Goal: Task Accomplishment & Management: Complete application form

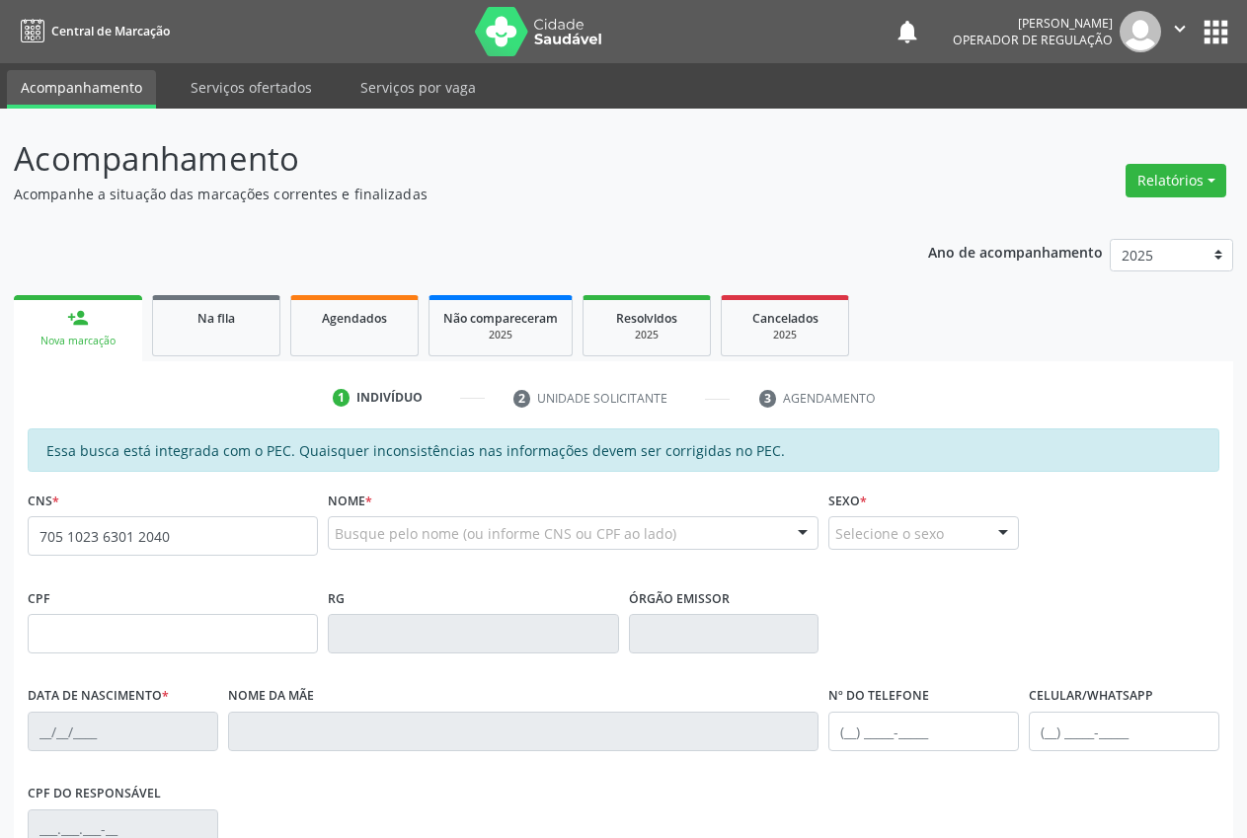
type input "705 1023 6301 2040"
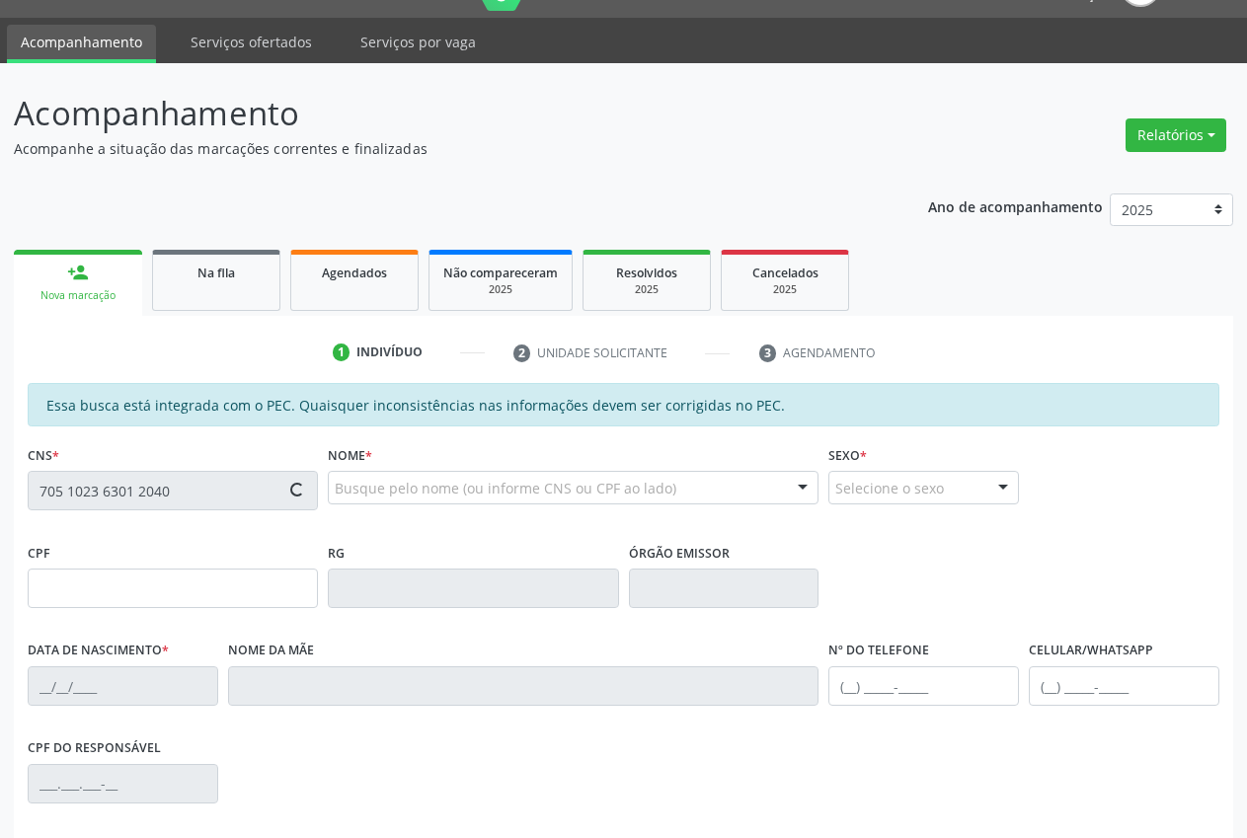
scroll to position [97, 0]
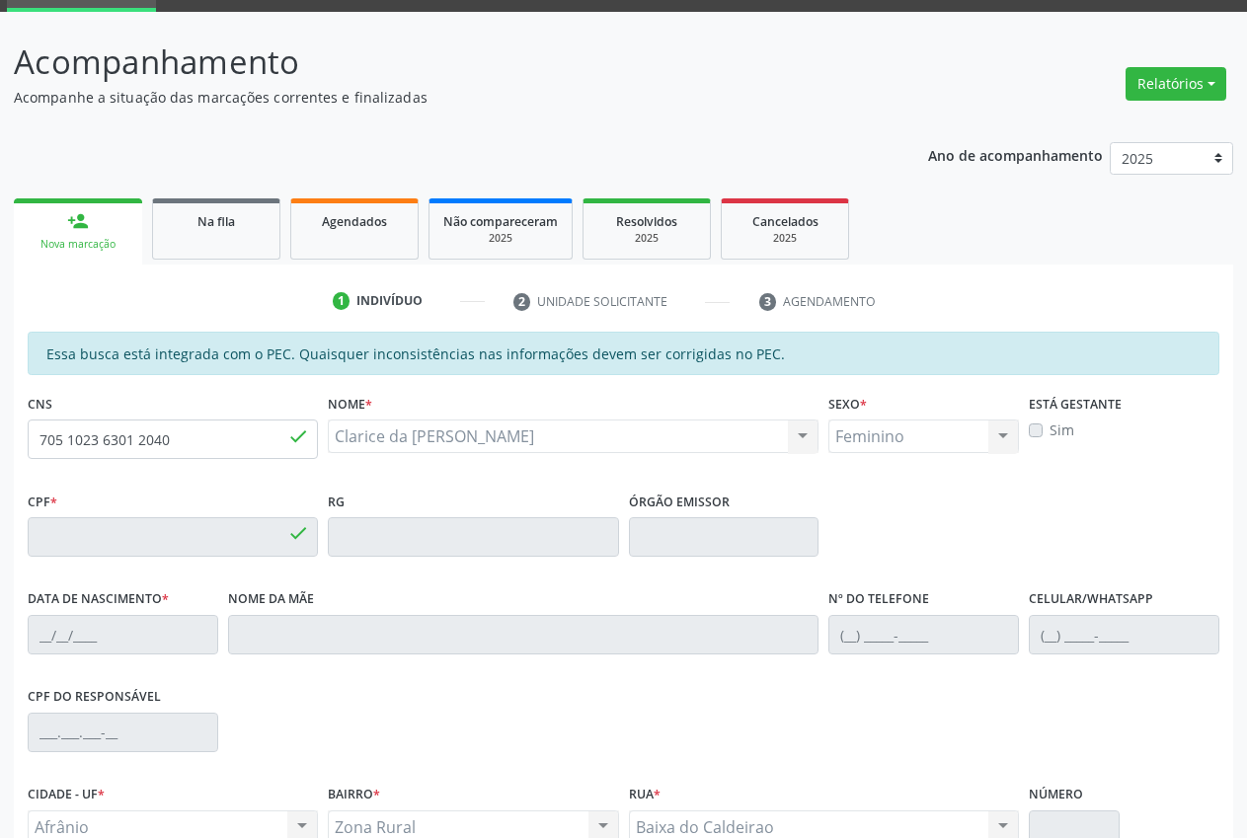
type input "175.843.464-30"
type input "[DATE]"
type input "Cleonice [PERSON_NAME]"
type input "[PHONE_NUMBER]"
type input "S/N"
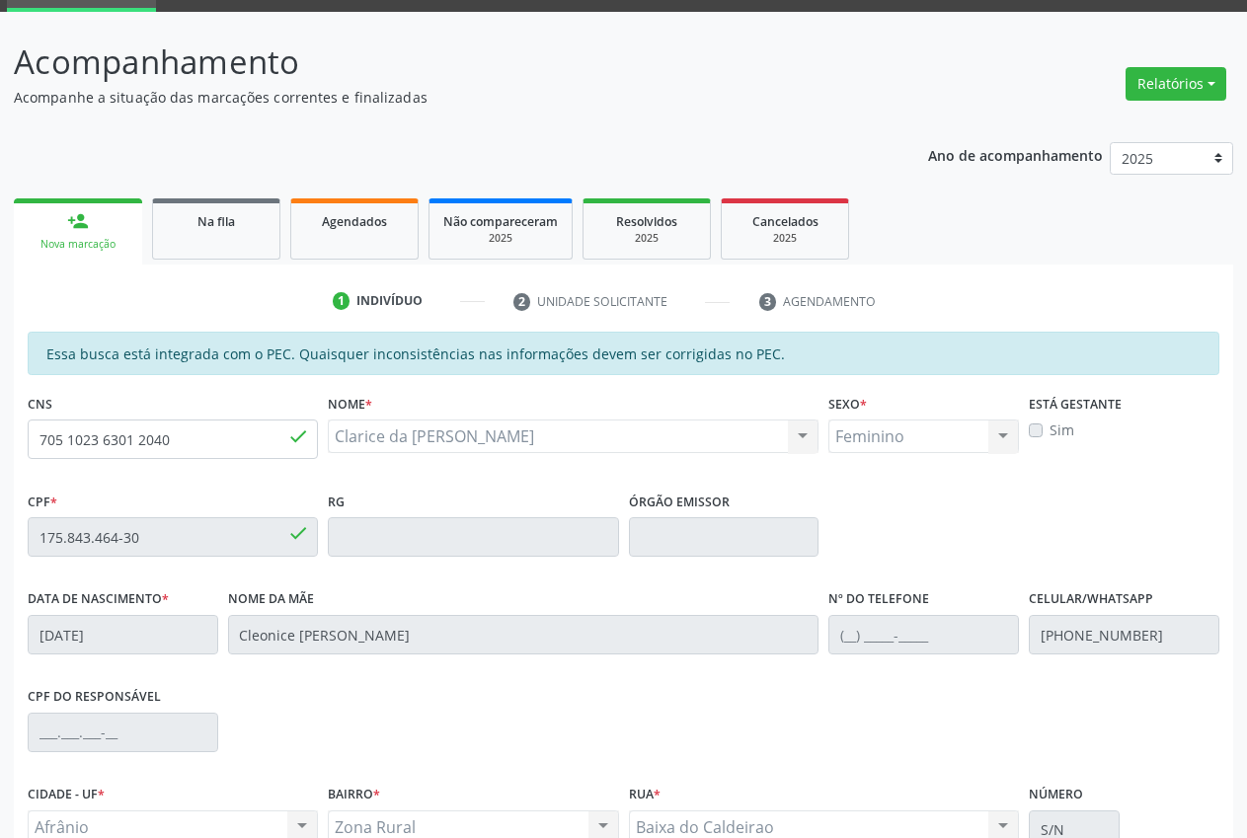
scroll to position [289, 0]
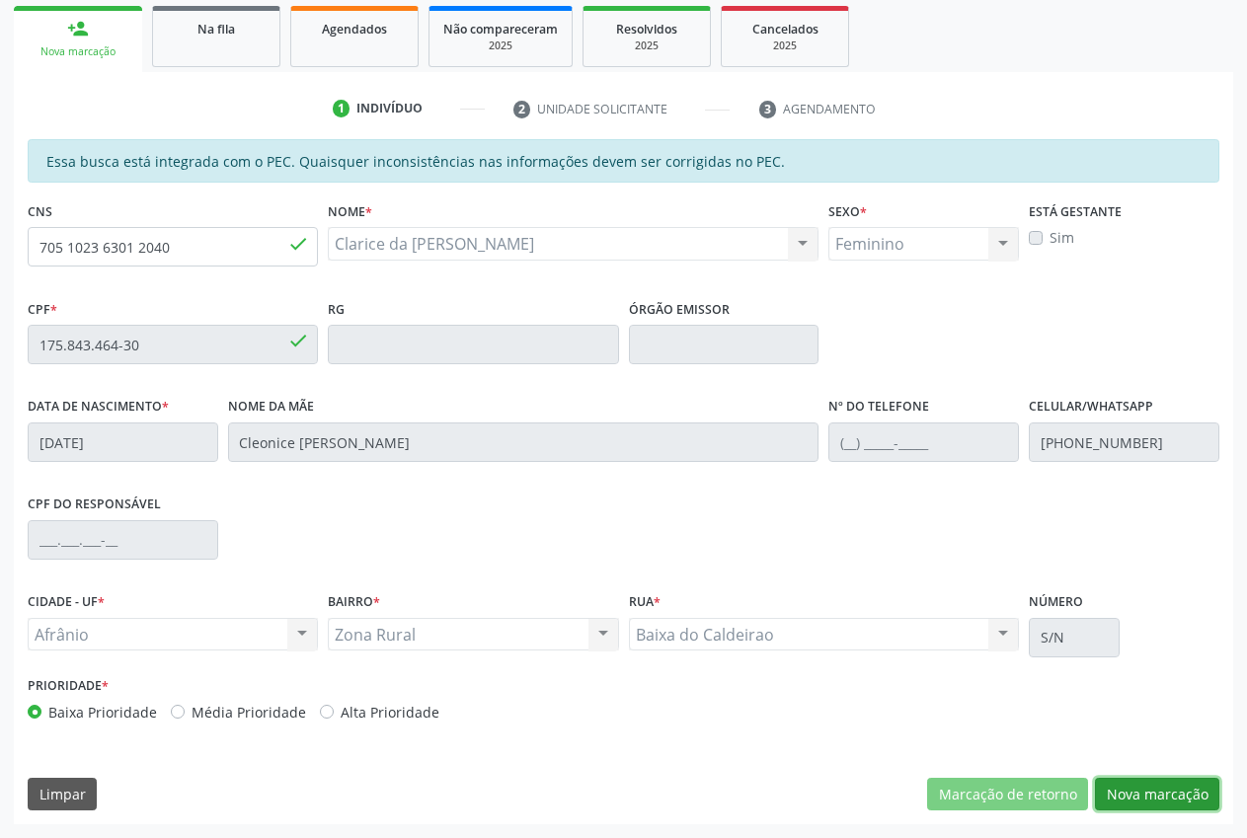
click at [1186, 796] on button "Nova marcação" at bounding box center [1157, 795] width 124 height 34
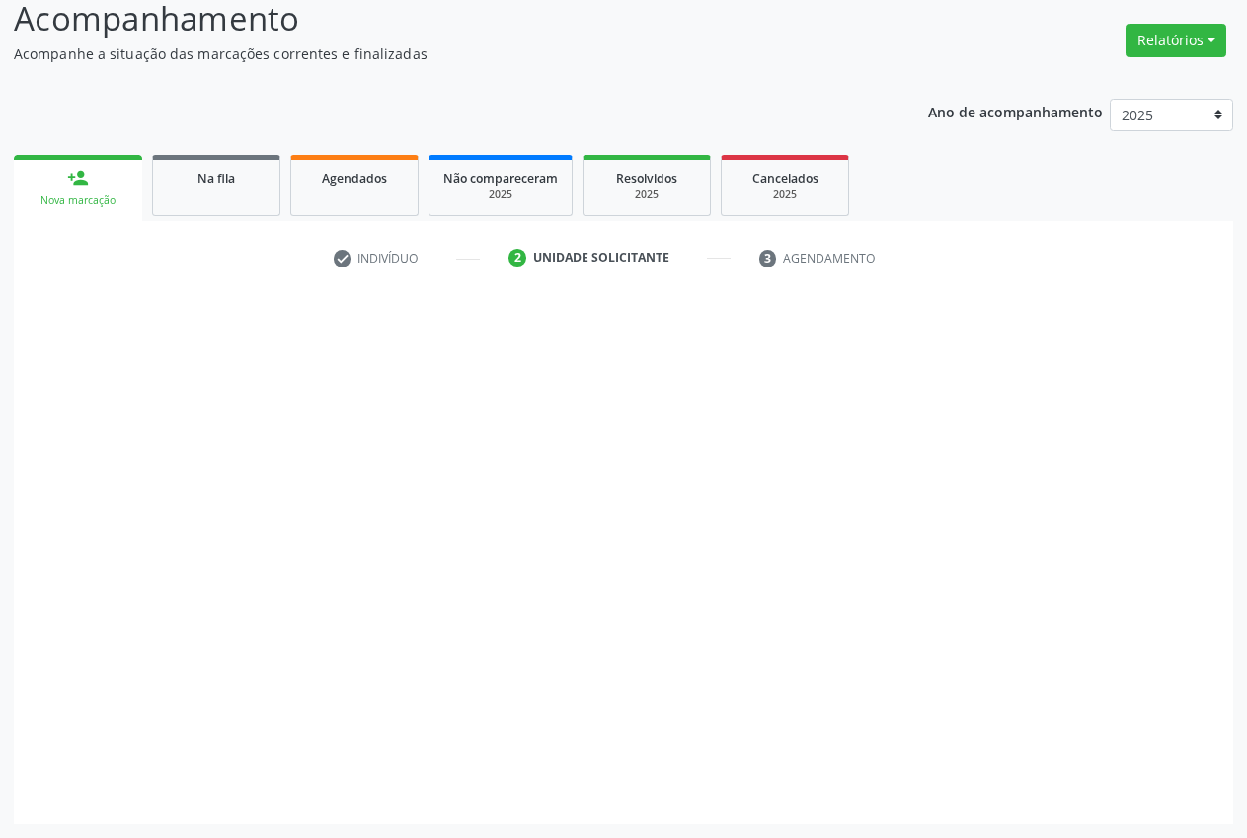
scroll to position [140, 0]
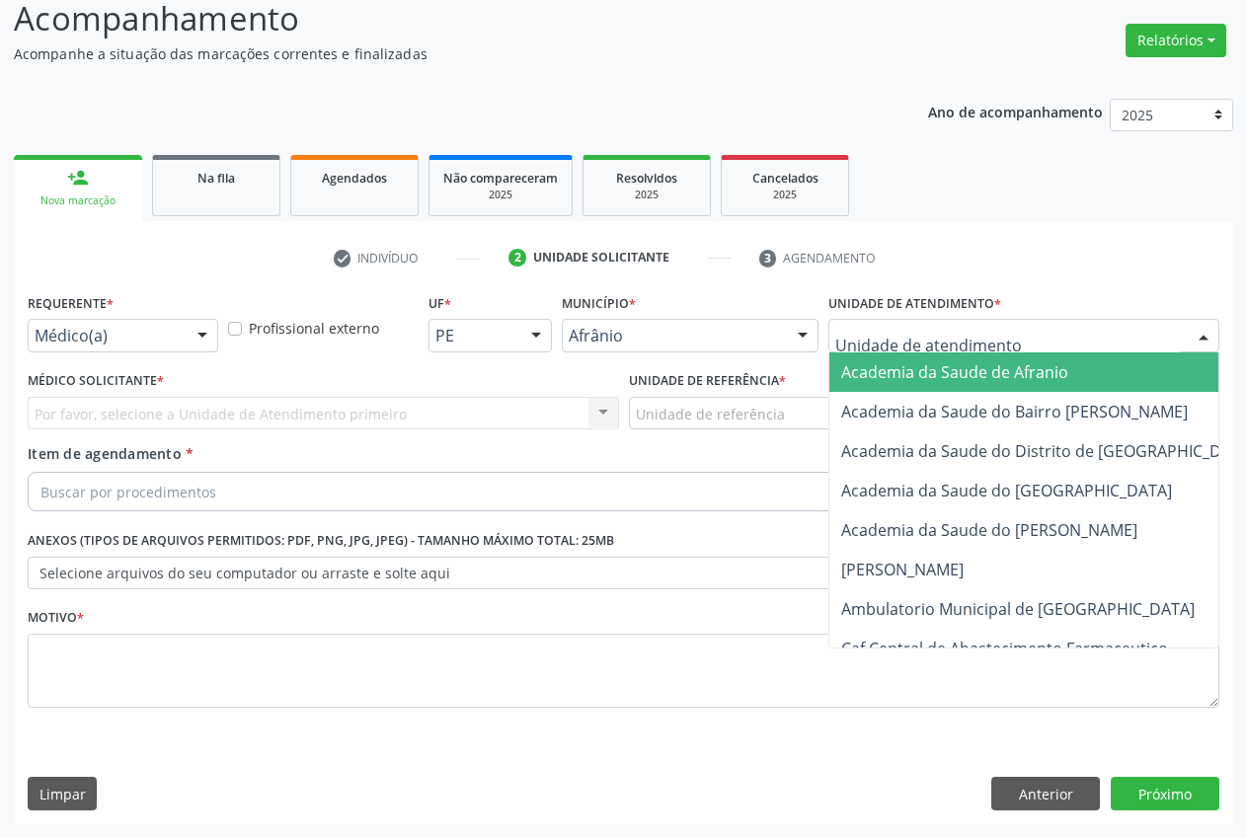
drag, startPoint x: 894, startPoint y: 328, endPoint x: 886, endPoint y: 365, distance: 38.3
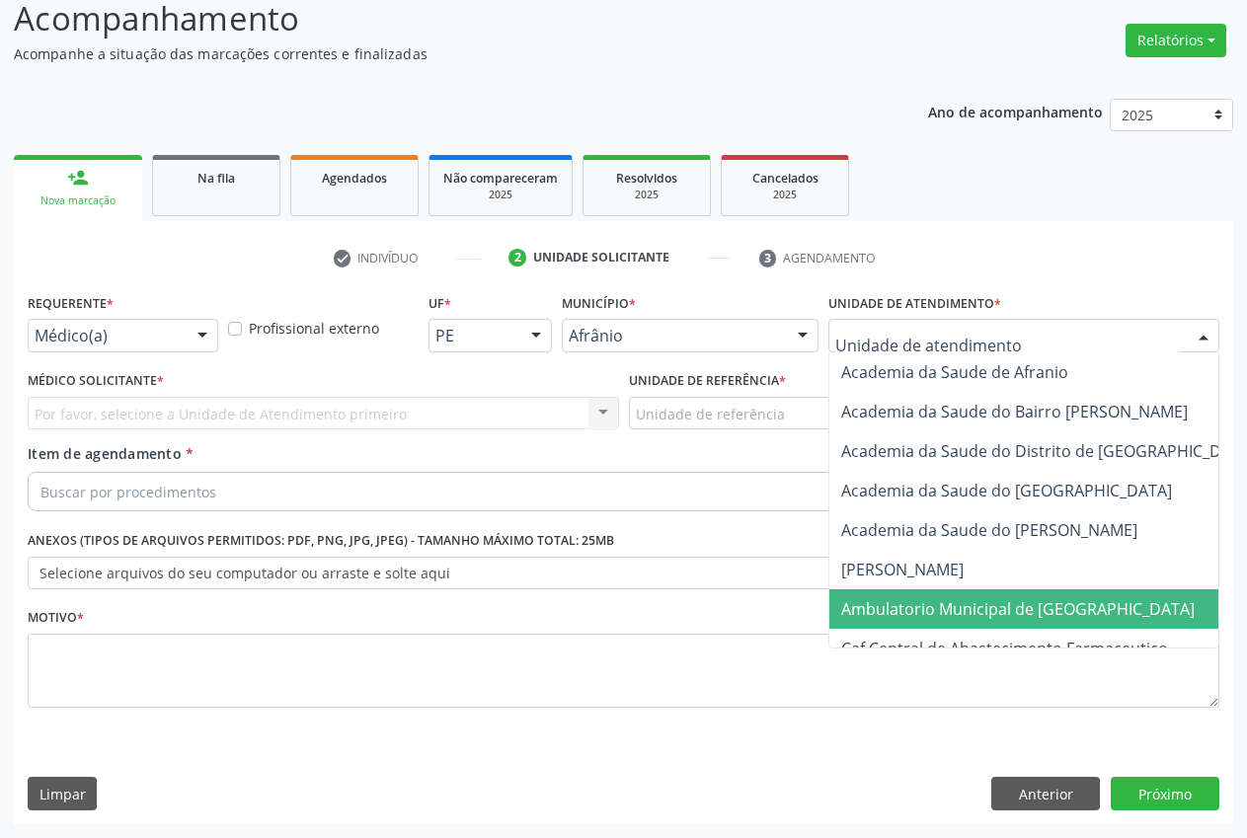
click at [897, 598] on span "Ambulatorio Municipal de [GEOGRAPHIC_DATA]" at bounding box center [1017, 609] width 353 height 22
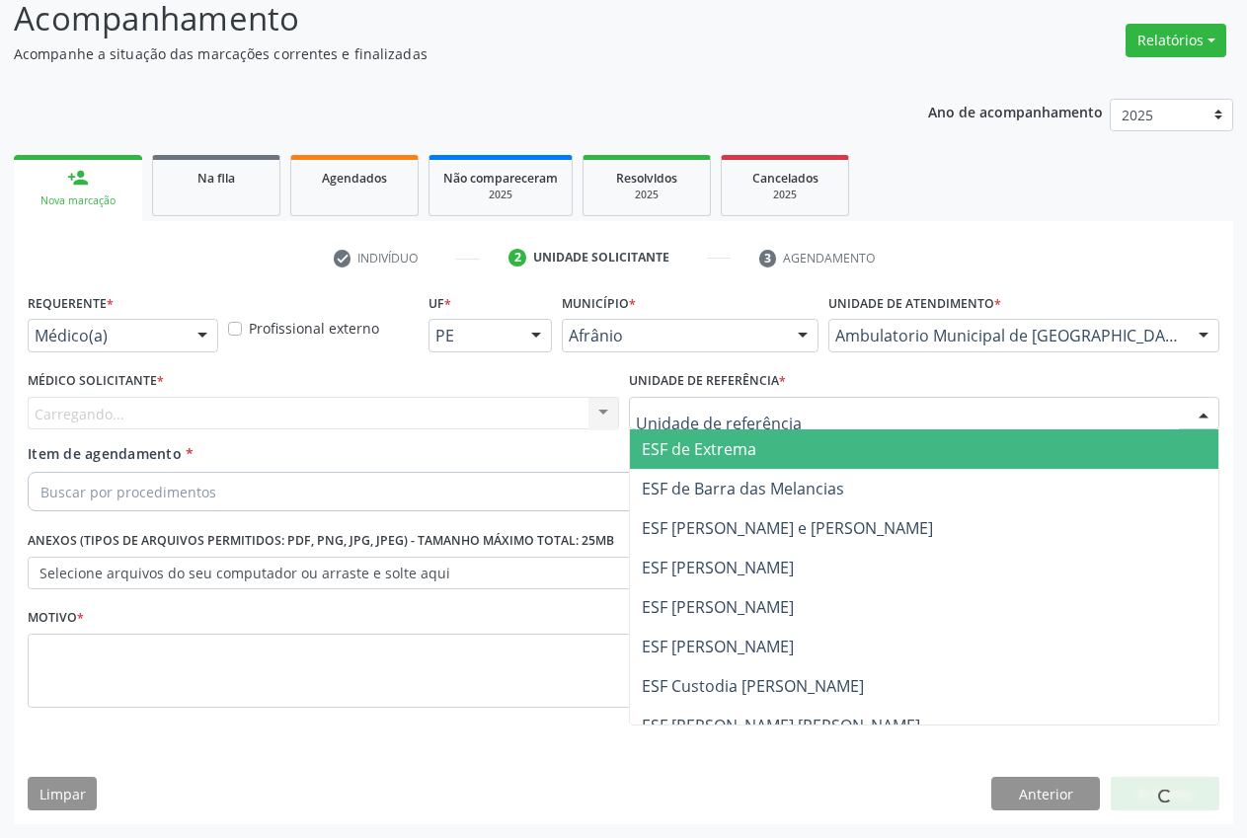
click at [749, 461] on span "ESF de Extrema" at bounding box center [924, 448] width 589 height 39
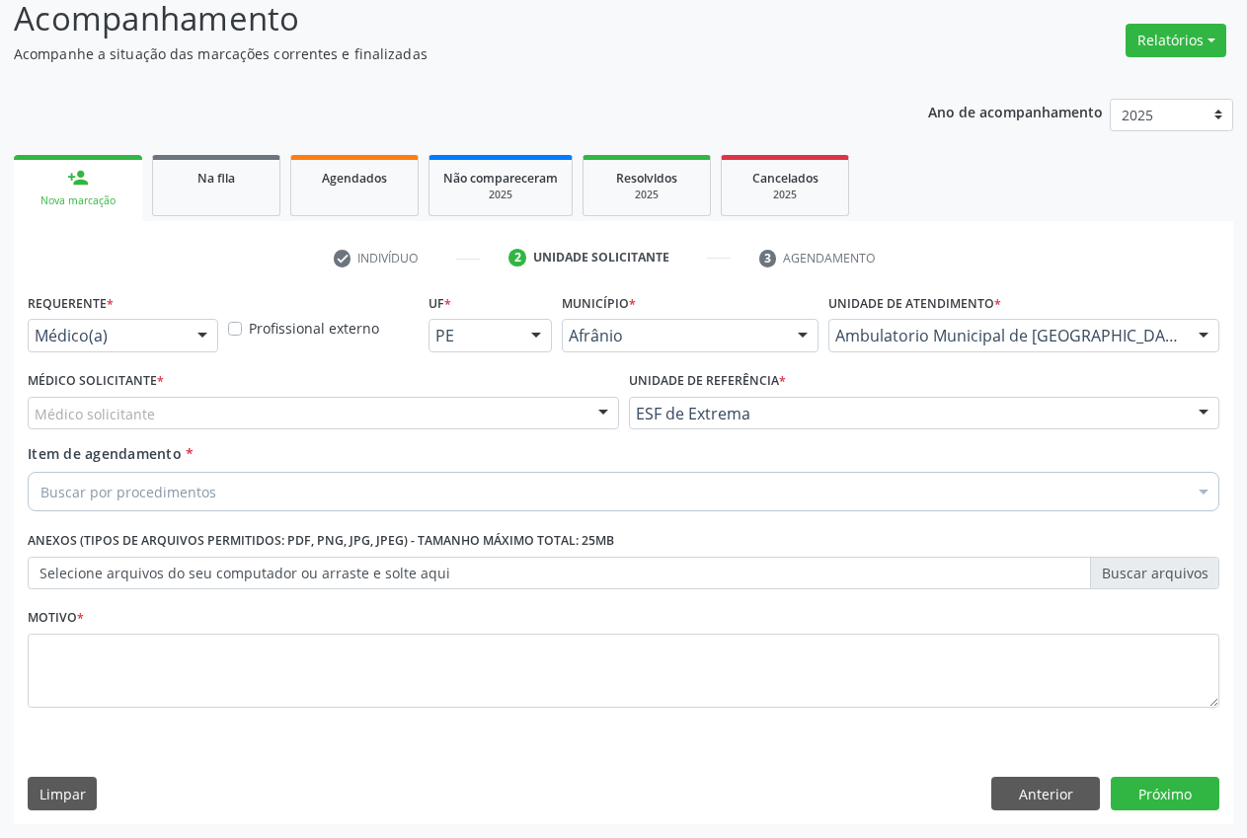
click at [599, 422] on div at bounding box center [603, 415] width 30 height 34
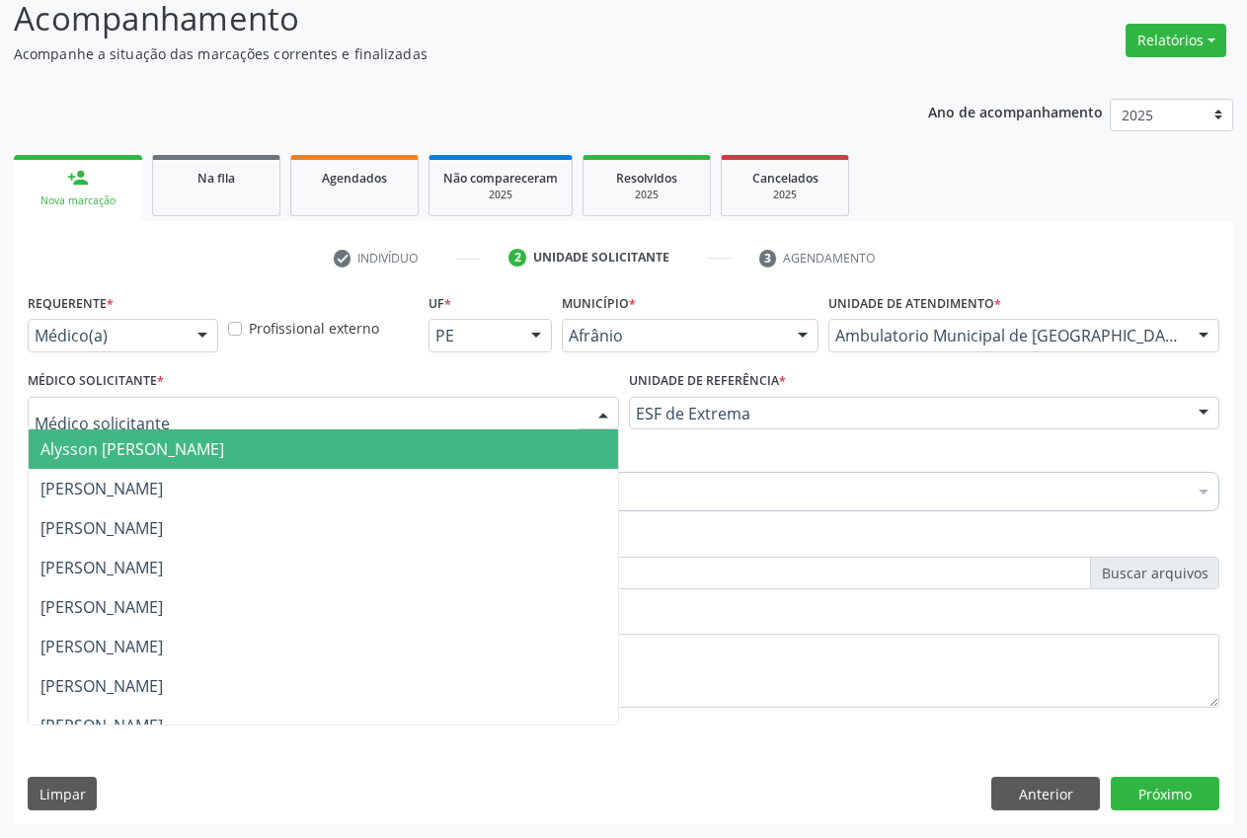
click at [521, 445] on span "Alysson [PERSON_NAME]" at bounding box center [323, 448] width 589 height 39
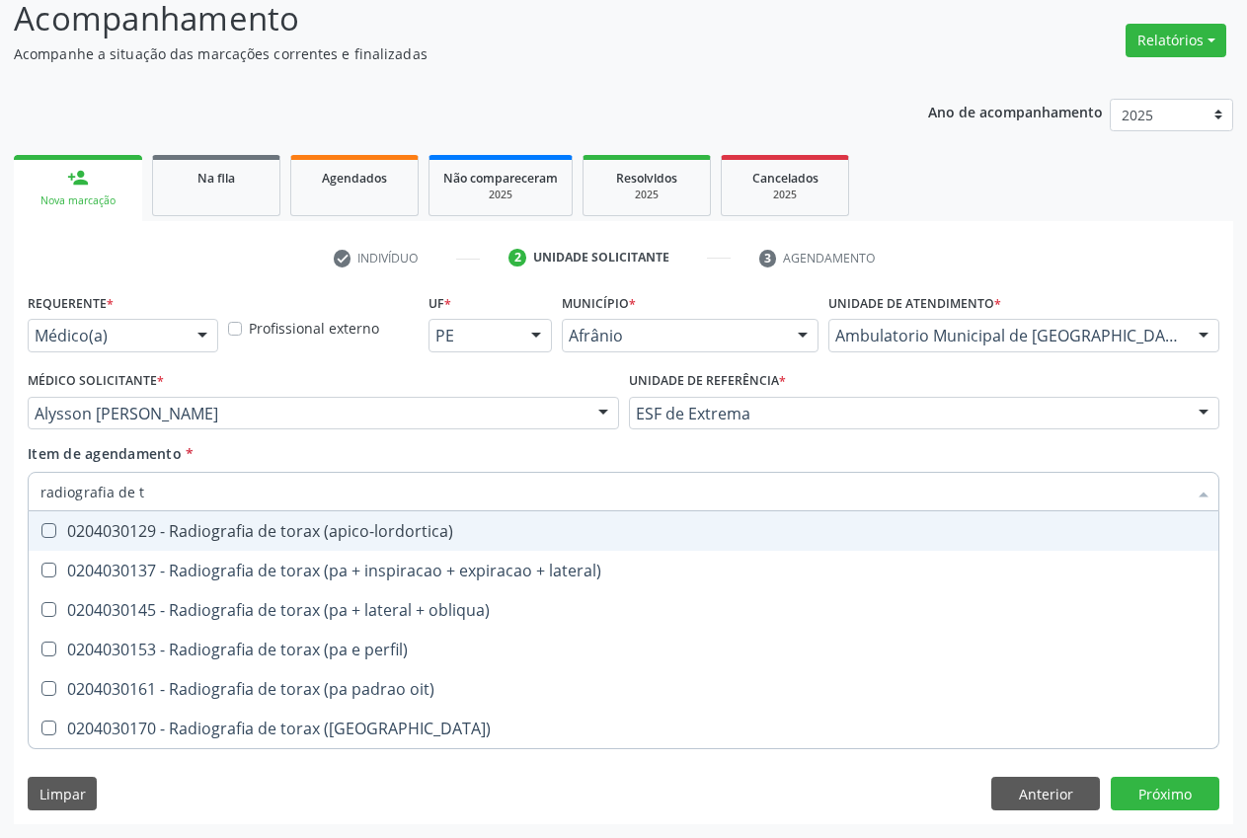
type input "radiografia de to"
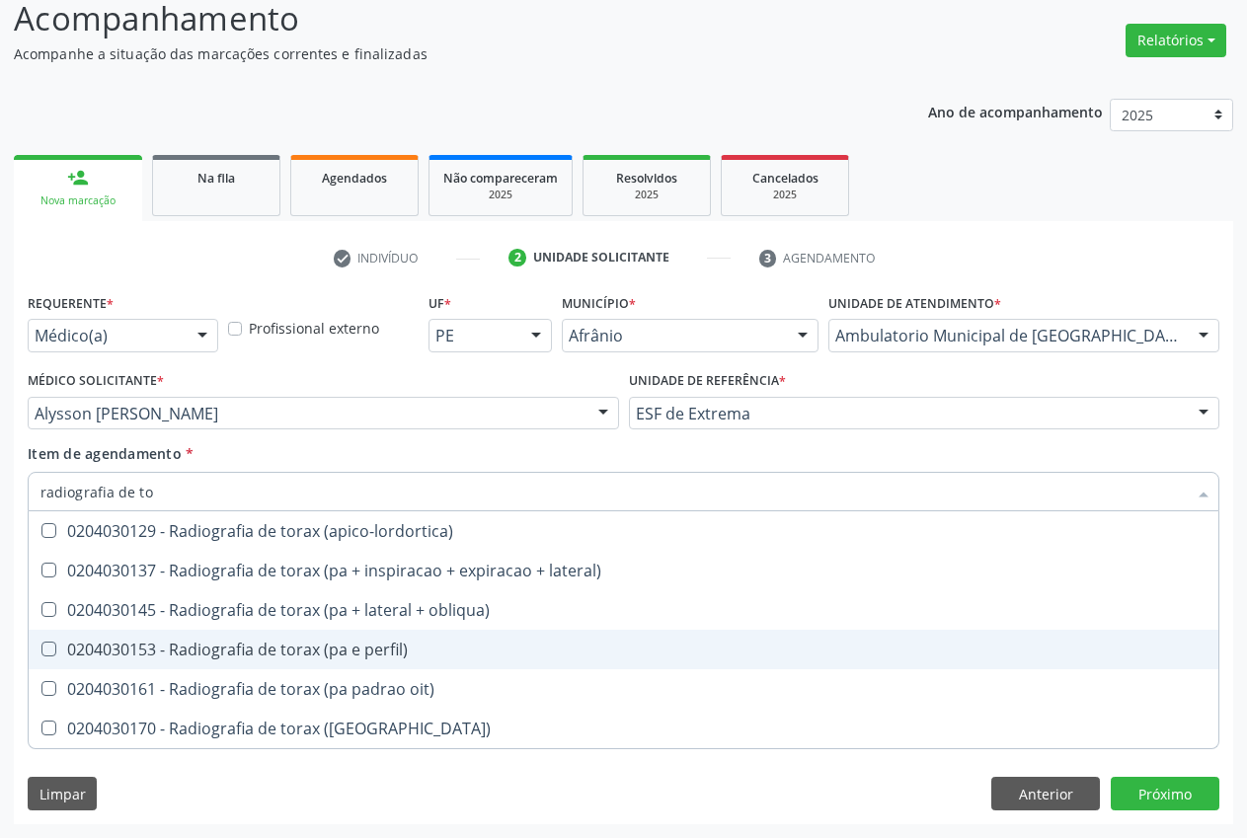
click at [443, 663] on span "0204030153 - Radiografia de torax (pa e perfil)" at bounding box center [624, 649] width 1190 height 39
checkbox perfil\) "true"
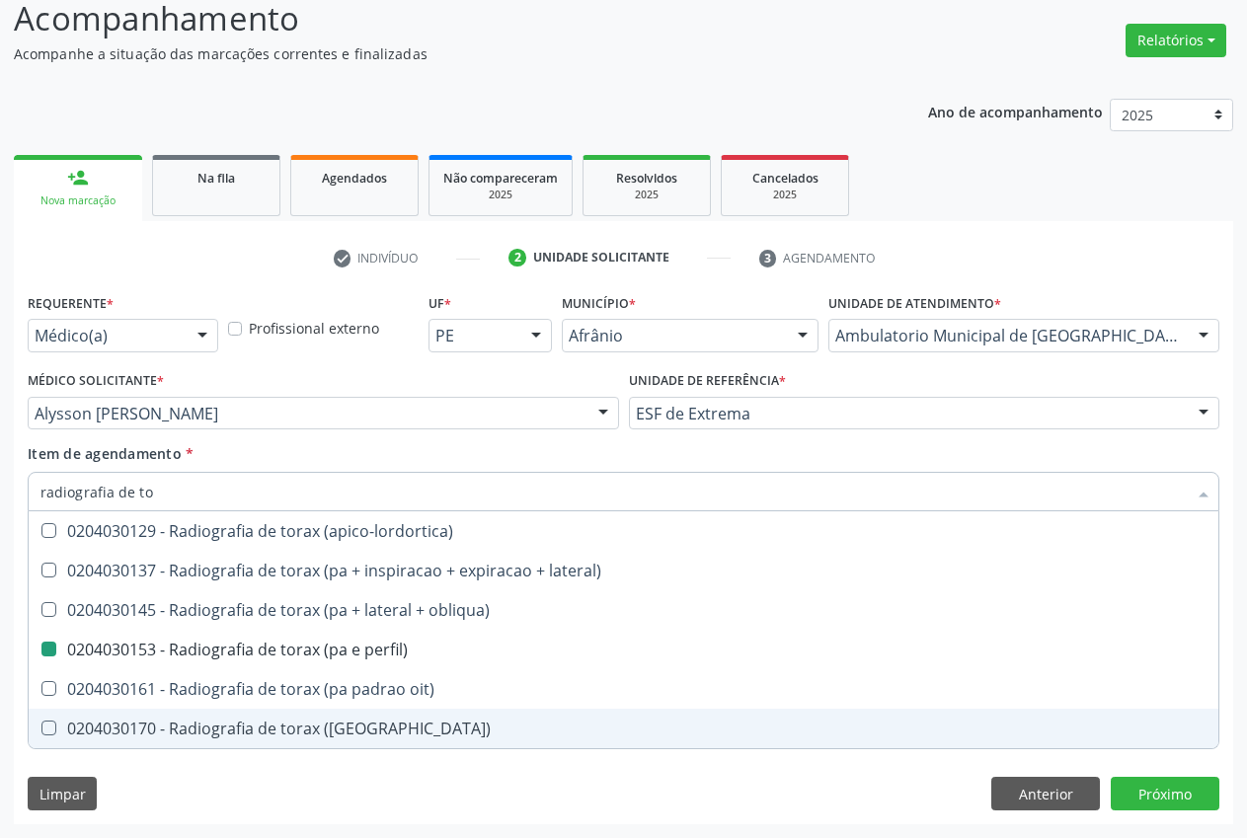
drag, startPoint x: 462, startPoint y: 808, endPoint x: 235, endPoint y: 447, distance: 426.7
click at [461, 803] on div "Requerente * Médico(a) Médico(a) Enfermeiro(a) Paciente Nenhum resultado encont…" at bounding box center [623, 556] width 1219 height 536
click at [224, 443] on div "Item de agendamento * radiografia de to Desfazer seleção 0204030129 - Radiograf…" at bounding box center [624, 474] width 1192 height 62
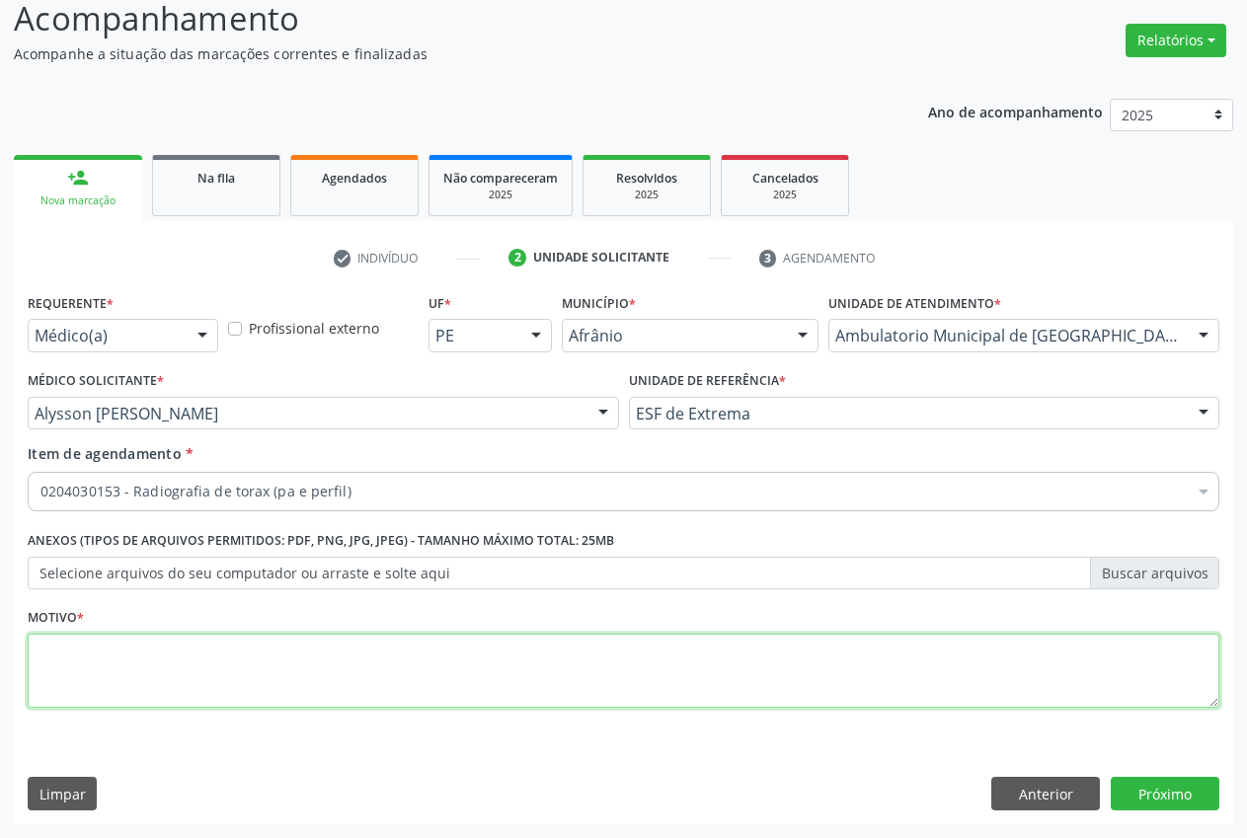
click at [387, 667] on textarea at bounding box center [624, 671] width 1192 height 75
type textarea "."
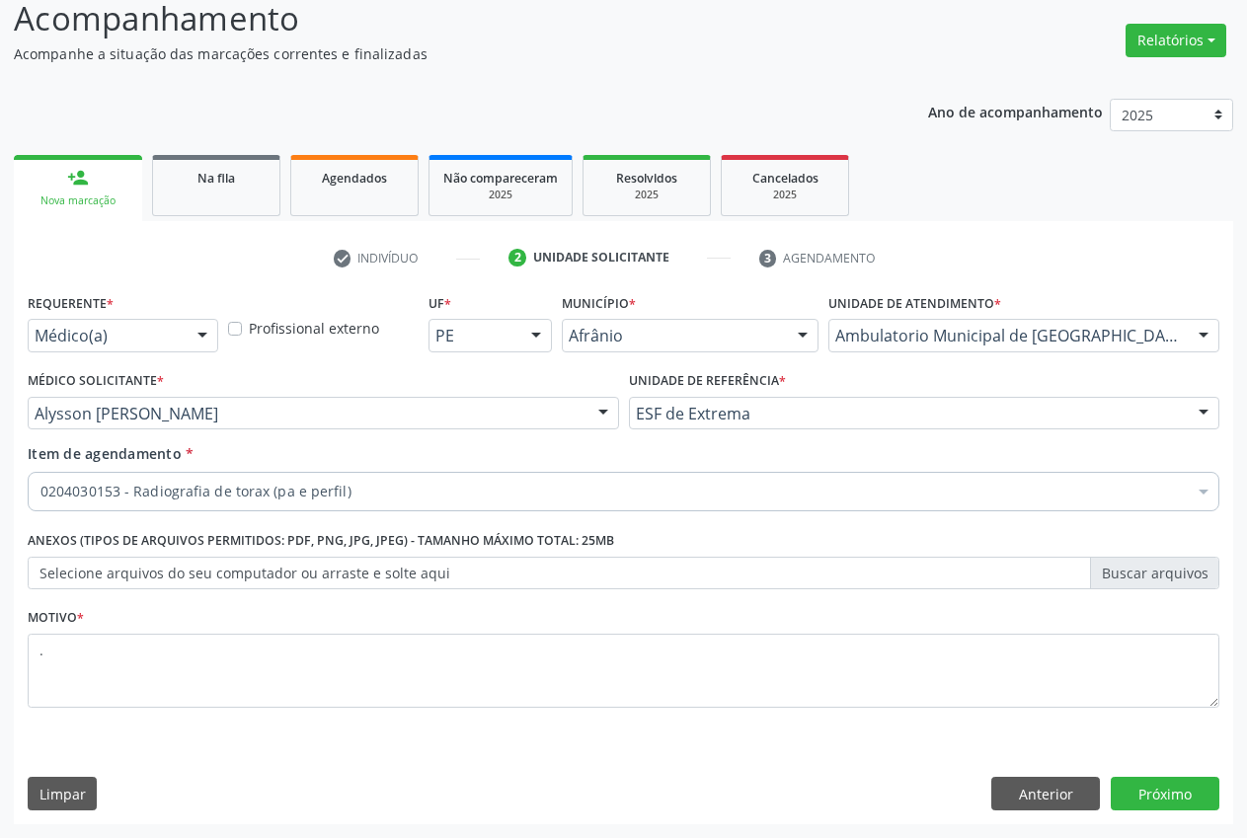
click at [1220, 795] on div "Requerente * Médico(a) Médico(a) Enfermeiro(a) Paciente Nenhum resultado encont…" at bounding box center [623, 556] width 1219 height 536
click at [1199, 792] on button "Próximo" at bounding box center [1165, 794] width 109 height 34
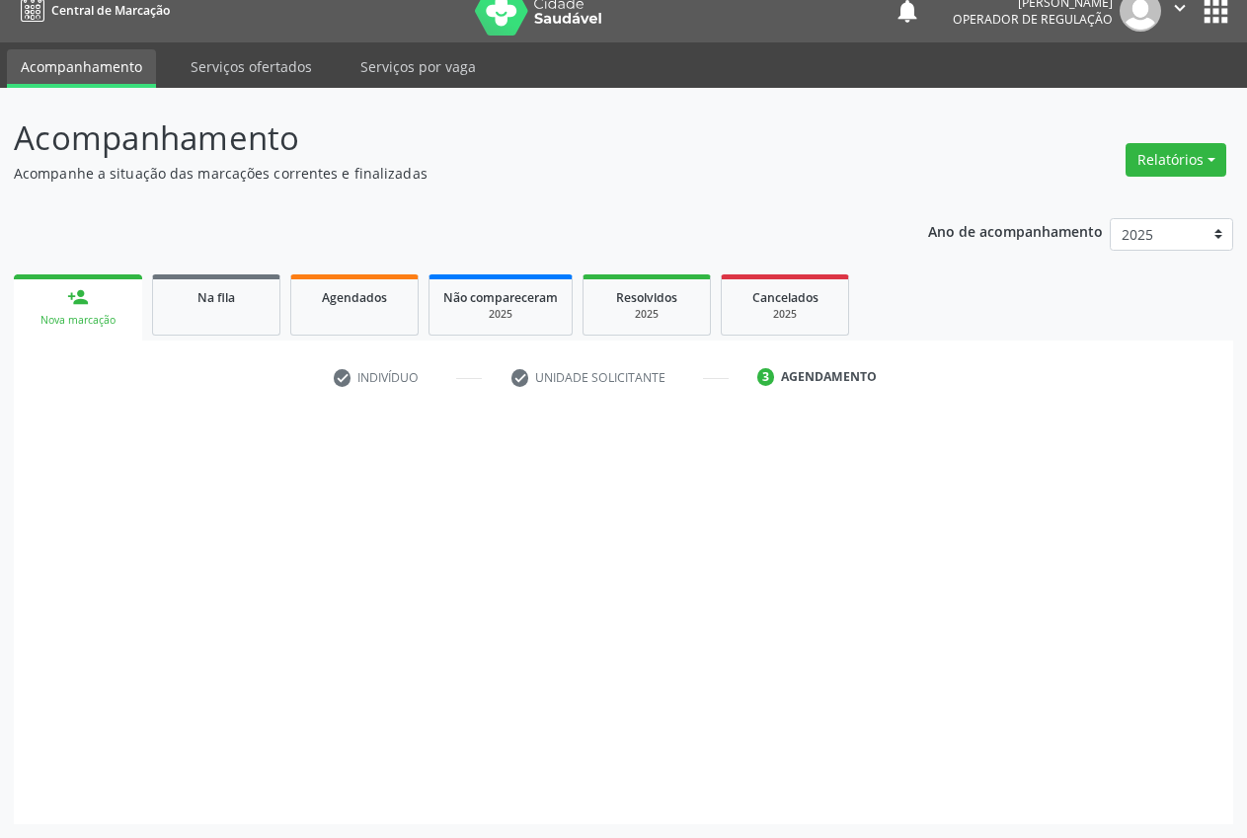
scroll to position [21, 0]
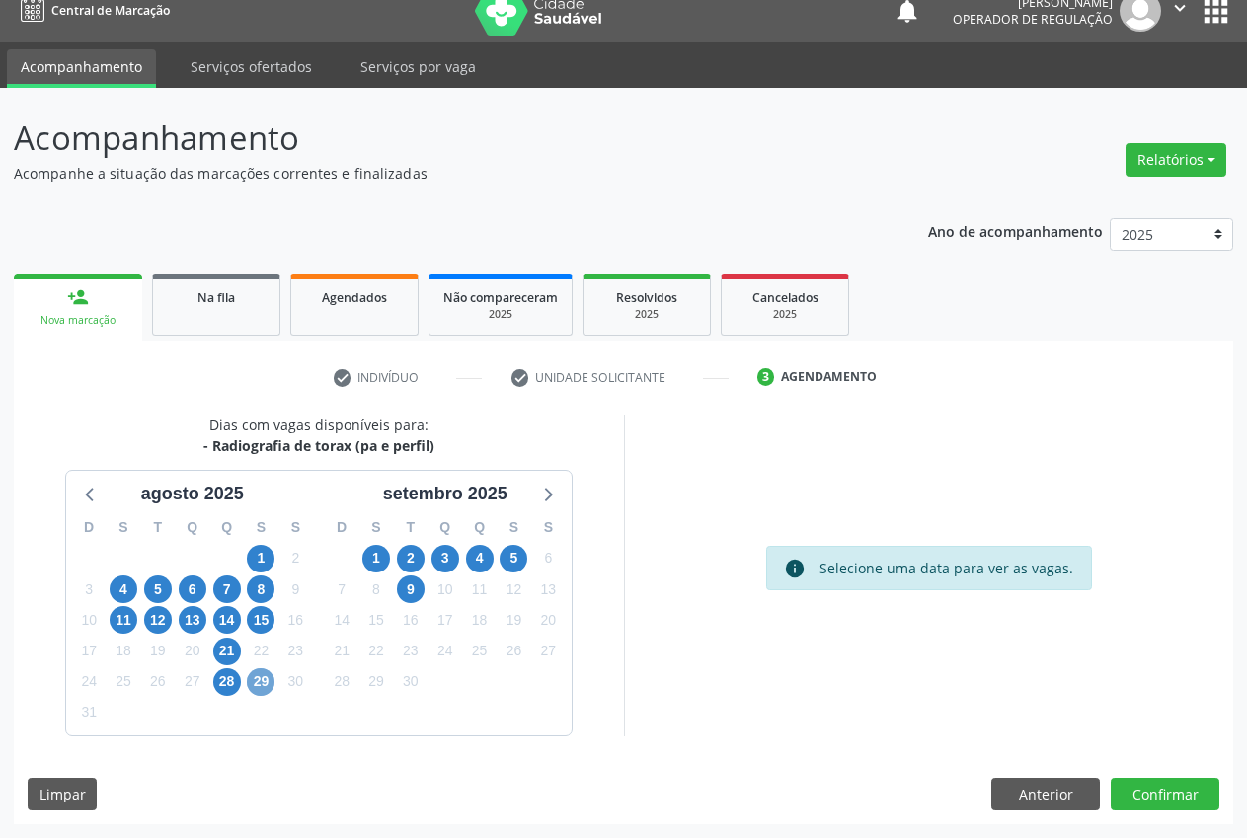
click at [254, 685] on span "29" at bounding box center [261, 682] width 28 height 28
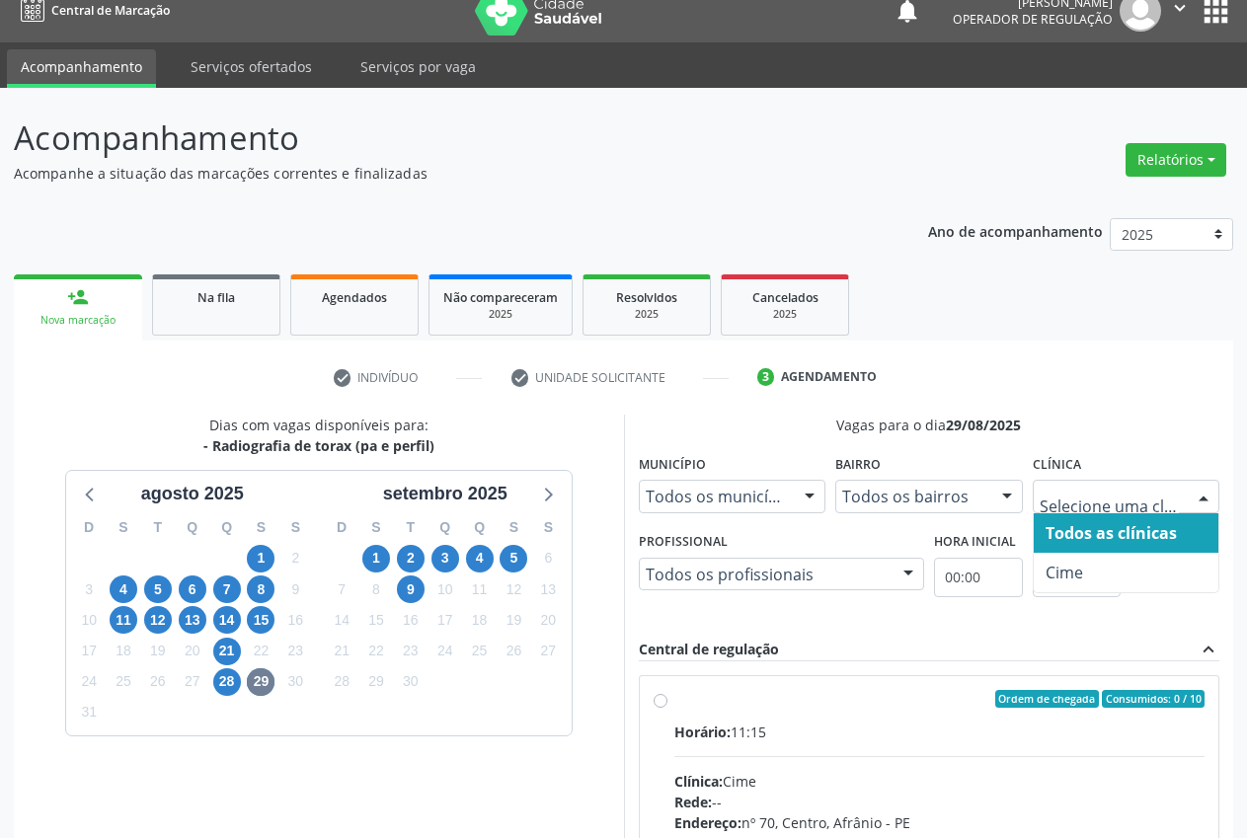
click at [1190, 513] on div "Todos as clínicas Cime Nenhum resultado encontrado para: " " Não há nenhuma opç…" at bounding box center [1127, 497] width 188 height 34
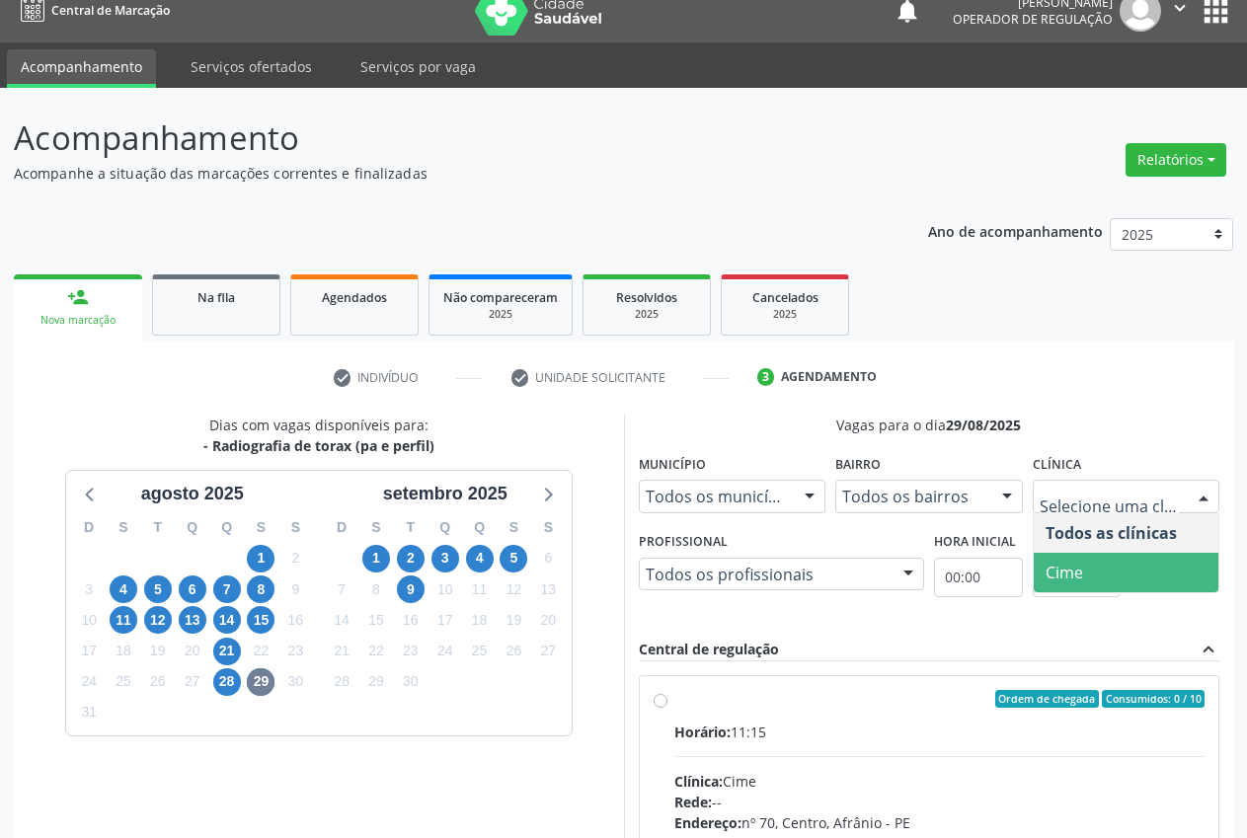
click at [1108, 575] on span "Cime" at bounding box center [1127, 572] width 186 height 39
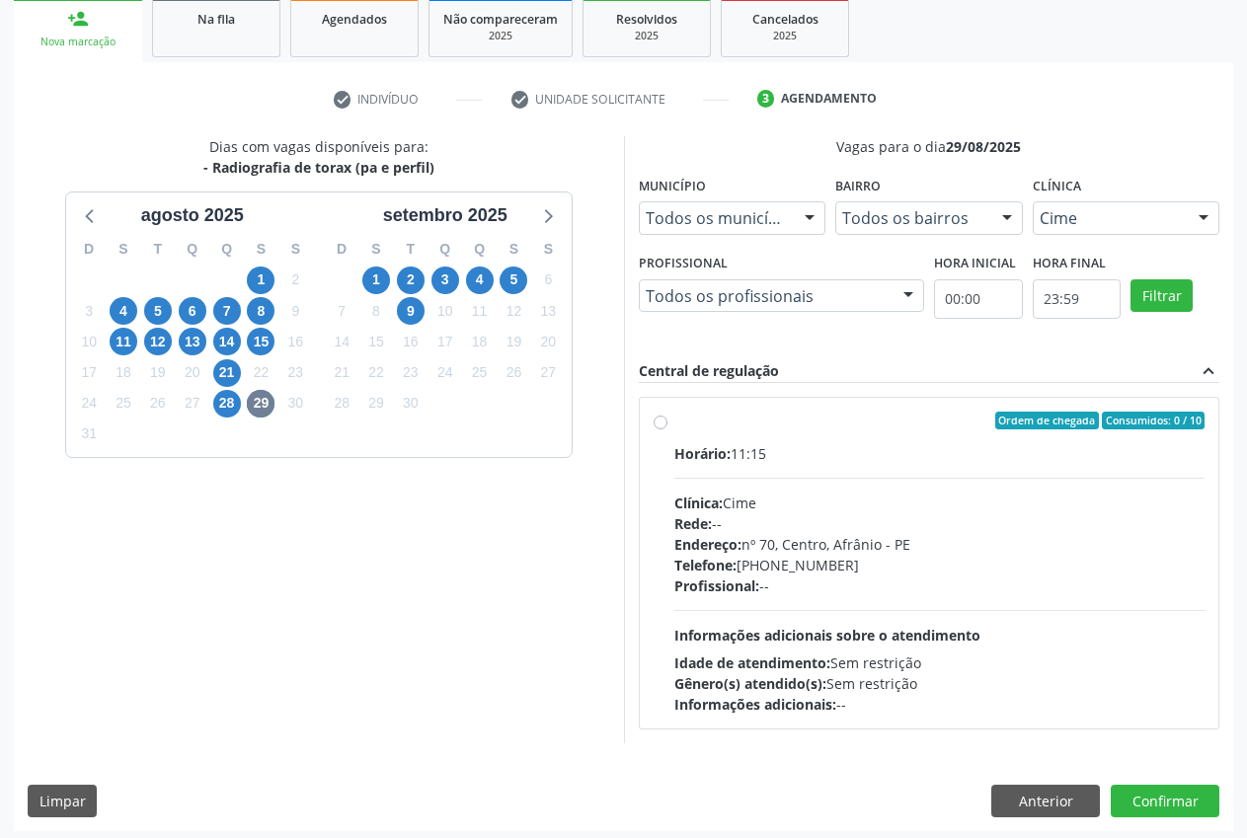
scroll to position [301, 0]
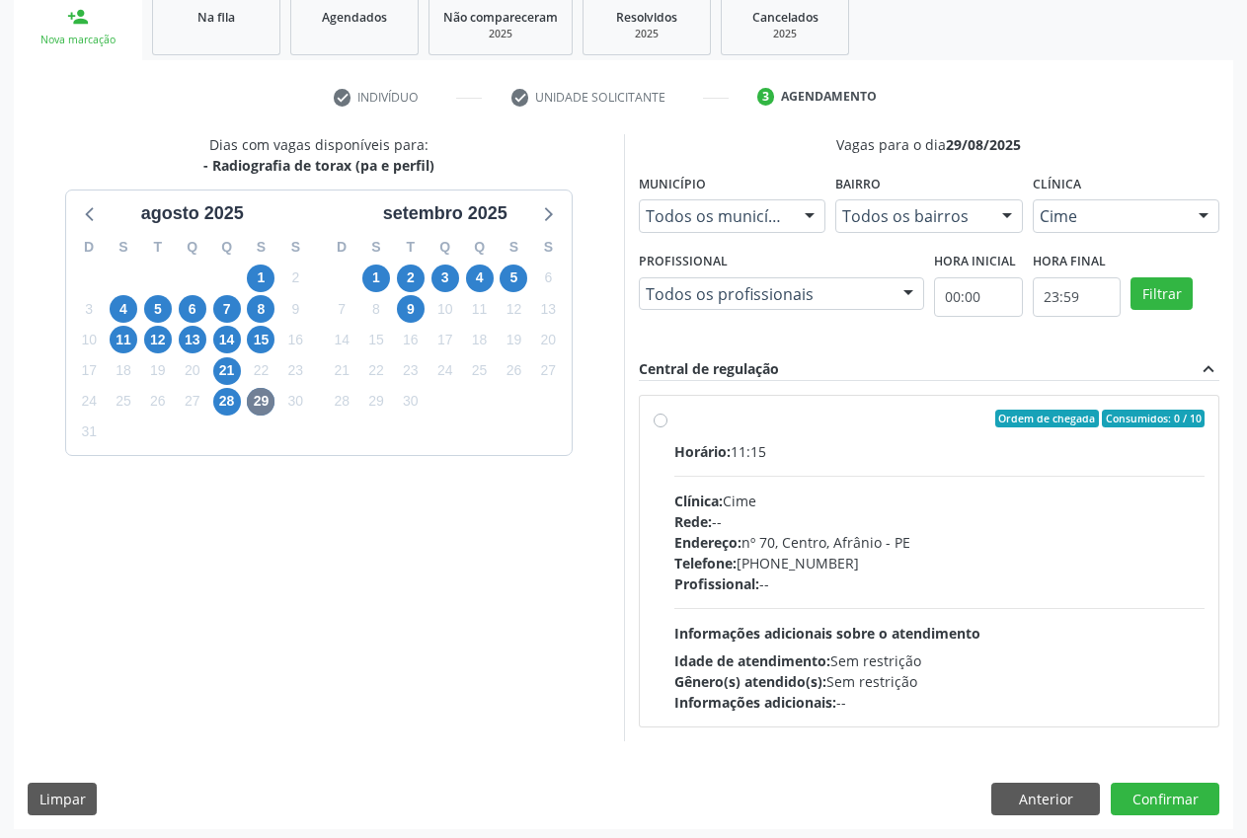
click at [674, 424] on label "Ordem de chegada Consumidos: 0 / 10 Horário: 11:15 Clínica: Cime Rede: -- Ender…" at bounding box center [939, 561] width 531 height 303
click at [664, 424] on input "Ordem de chegada Consumidos: 0 / 10 Horário: 11:15 Clínica: Cime Rede: -- Ender…" at bounding box center [661, 419] width 14 height 18
radio input "true"
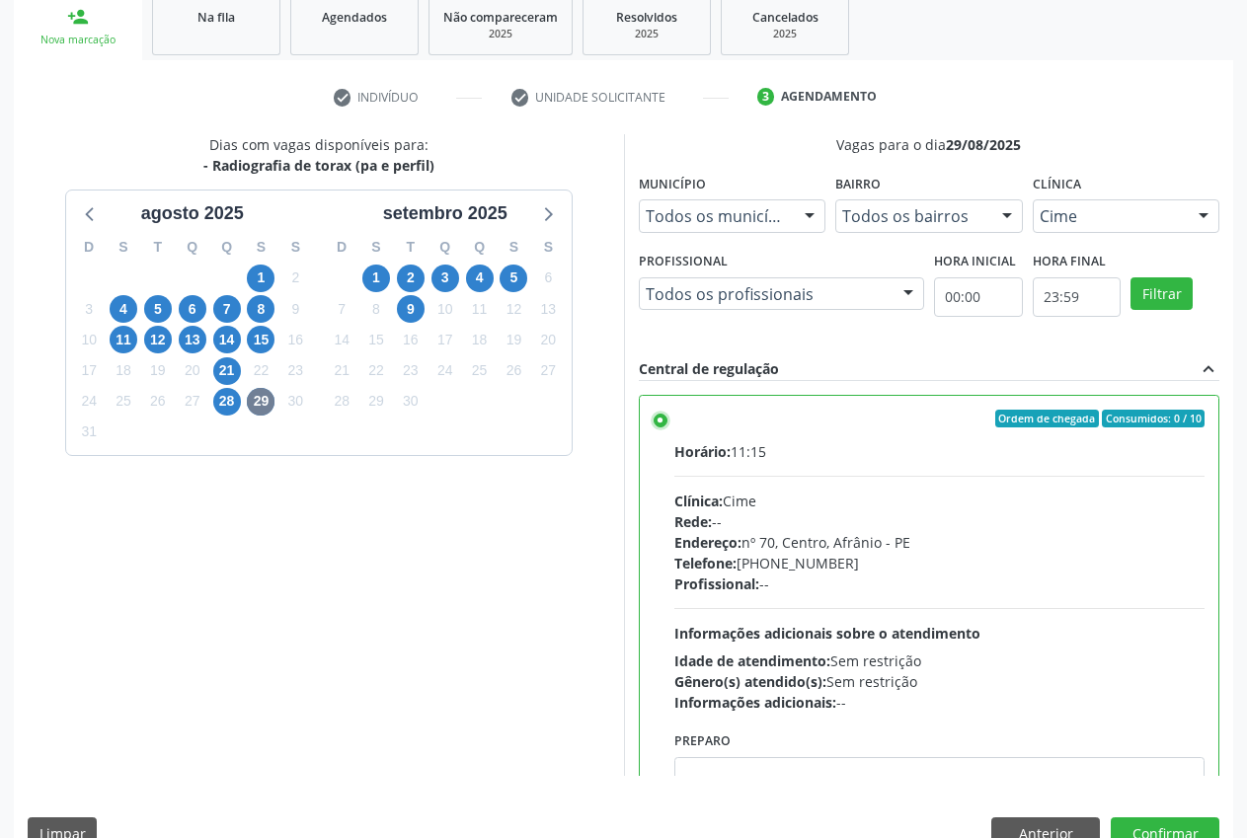
scroll to position [342, 0]
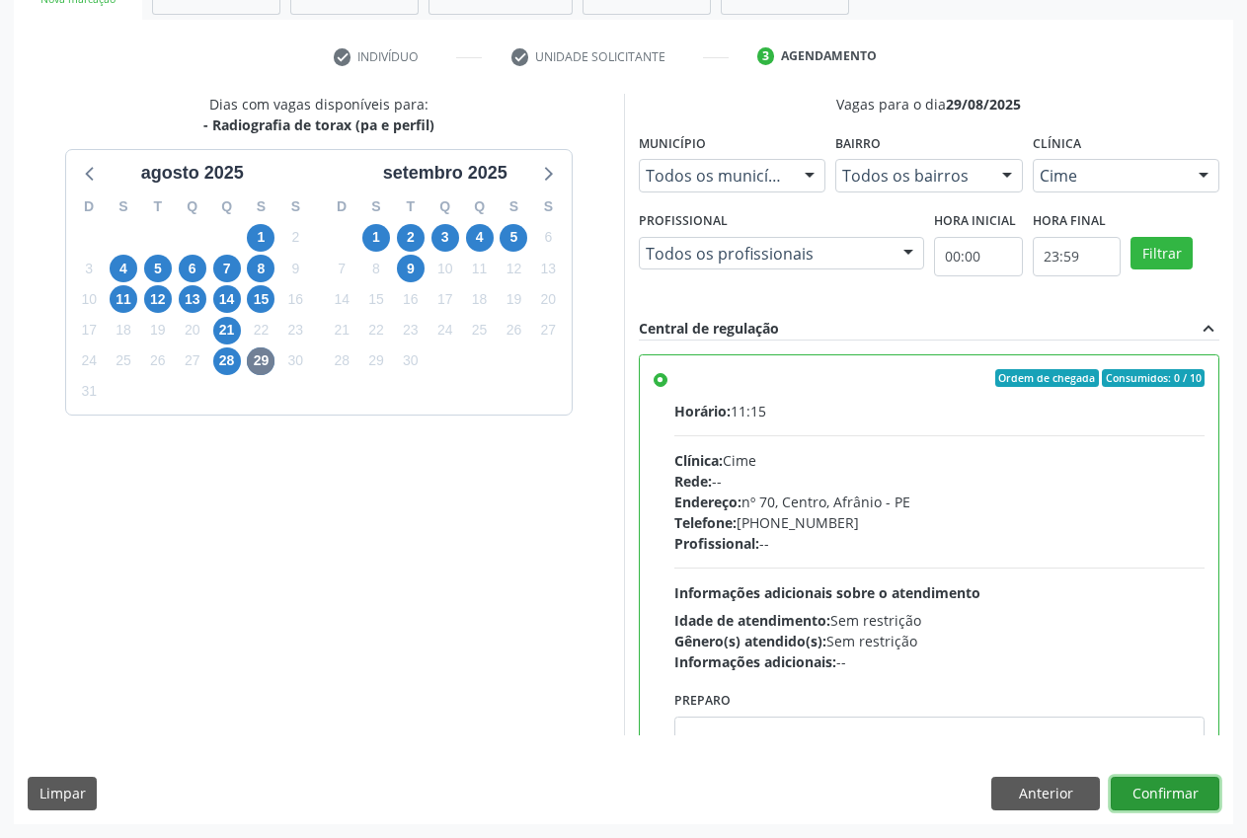
click at [1204, 787] on button "Confirmar" at bounding box center [1165, 794] width 109 height 34
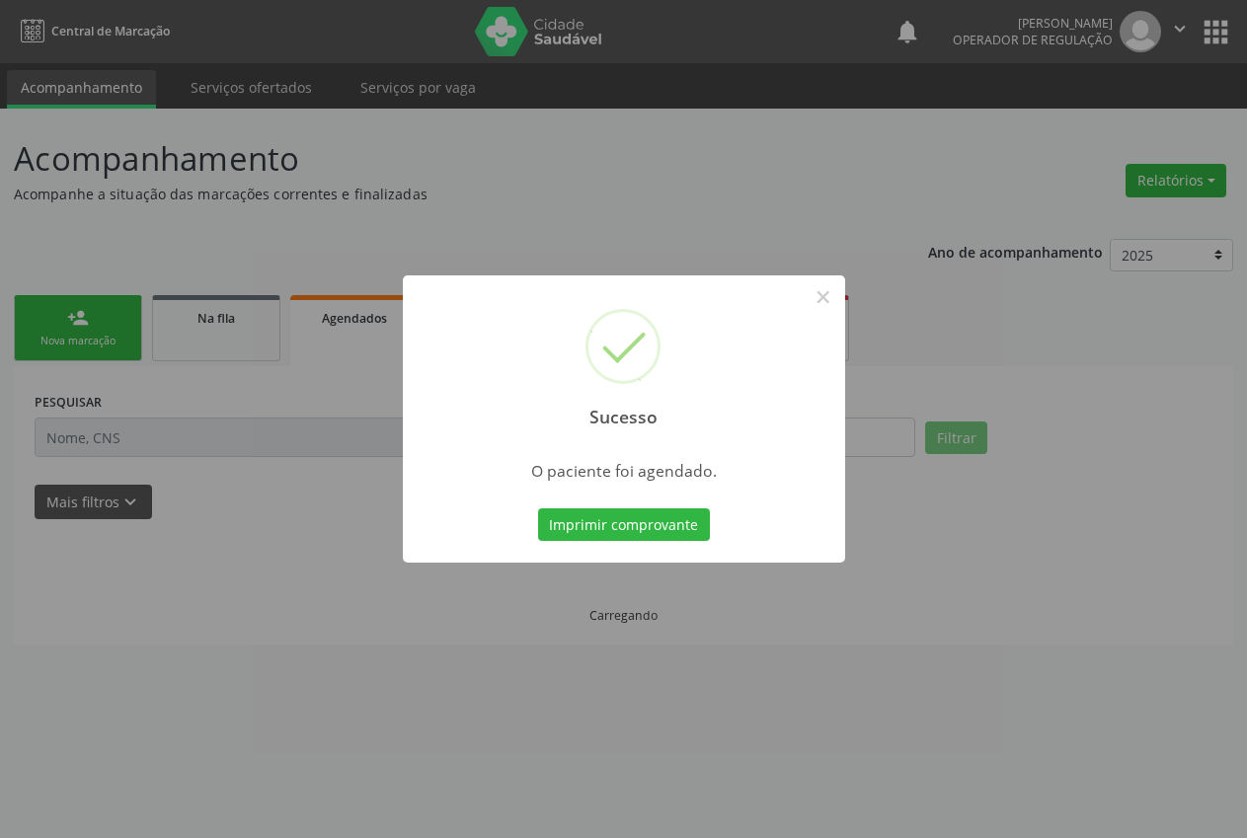
scroll to position [0, 0]
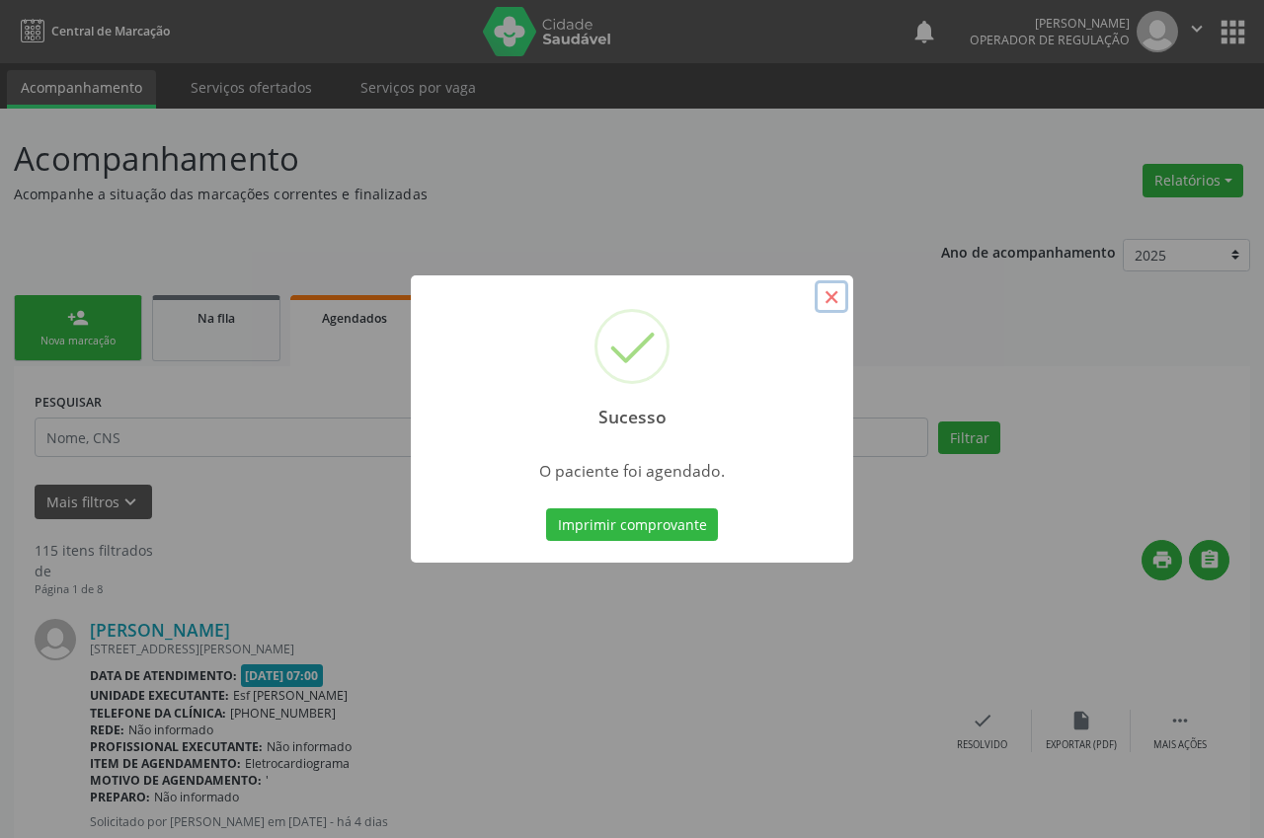
click at [824, 297] on button "×" at bounding box center [831, 297] width 34 height 34
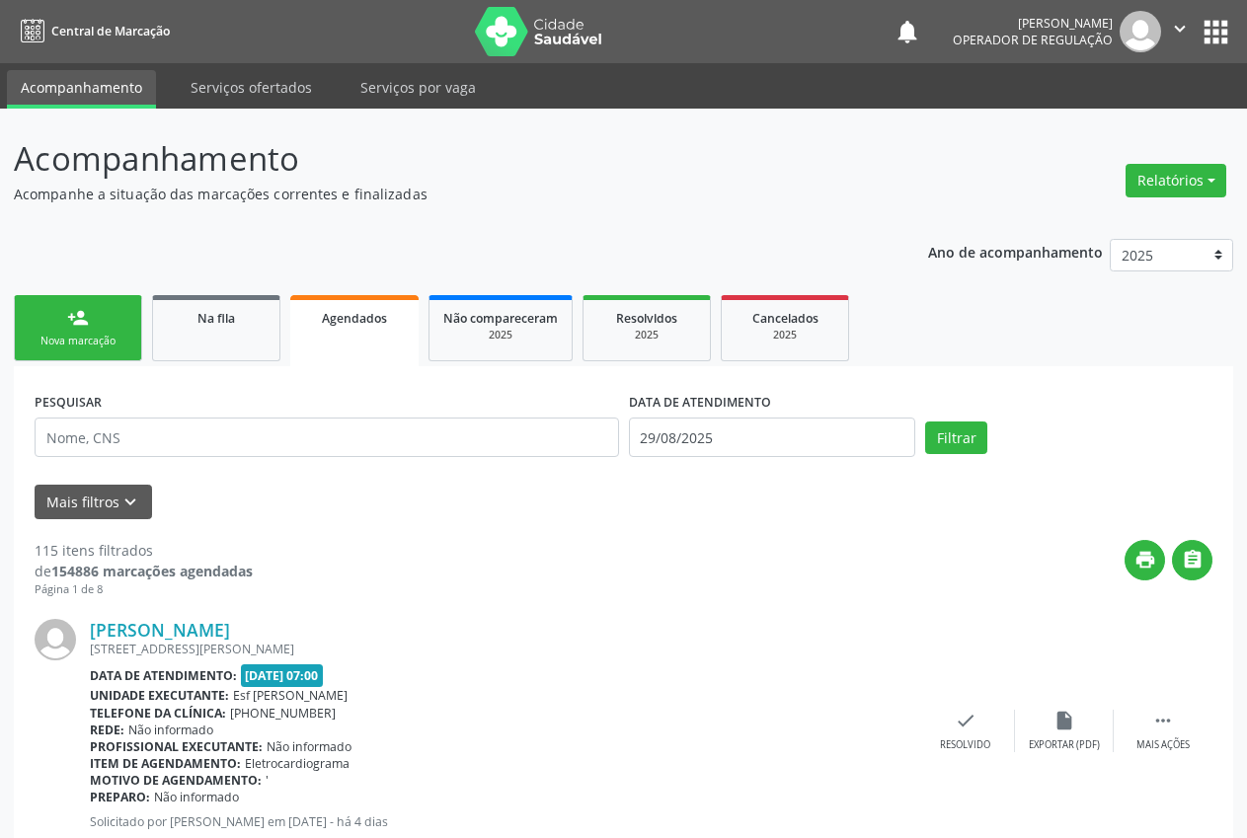
click at [72, 331] on link "person_add Nova marcação" at bounding box center [78, 328] width 128 height 66
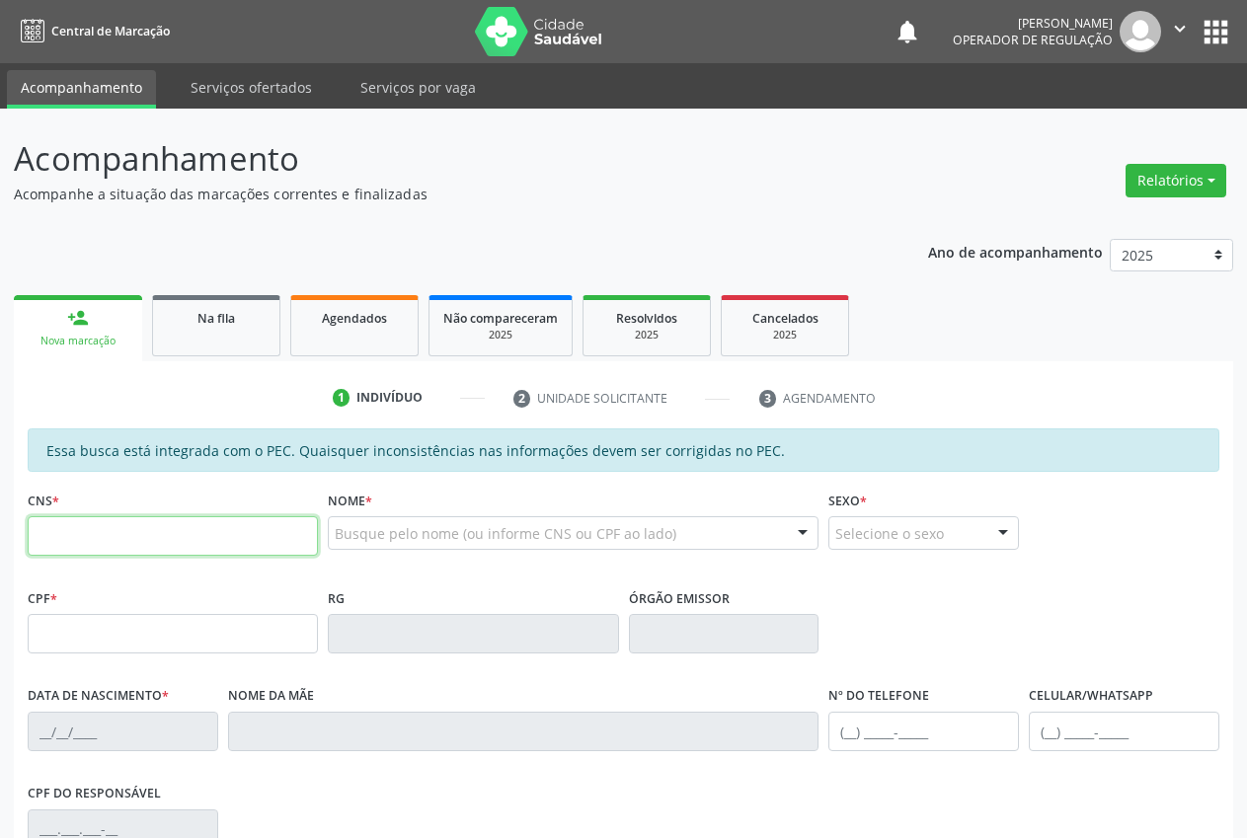
click at [120, 539] on input "text" at bounding box center [173, 535] width 290 height 39
type input "704 3095 7402 7893"
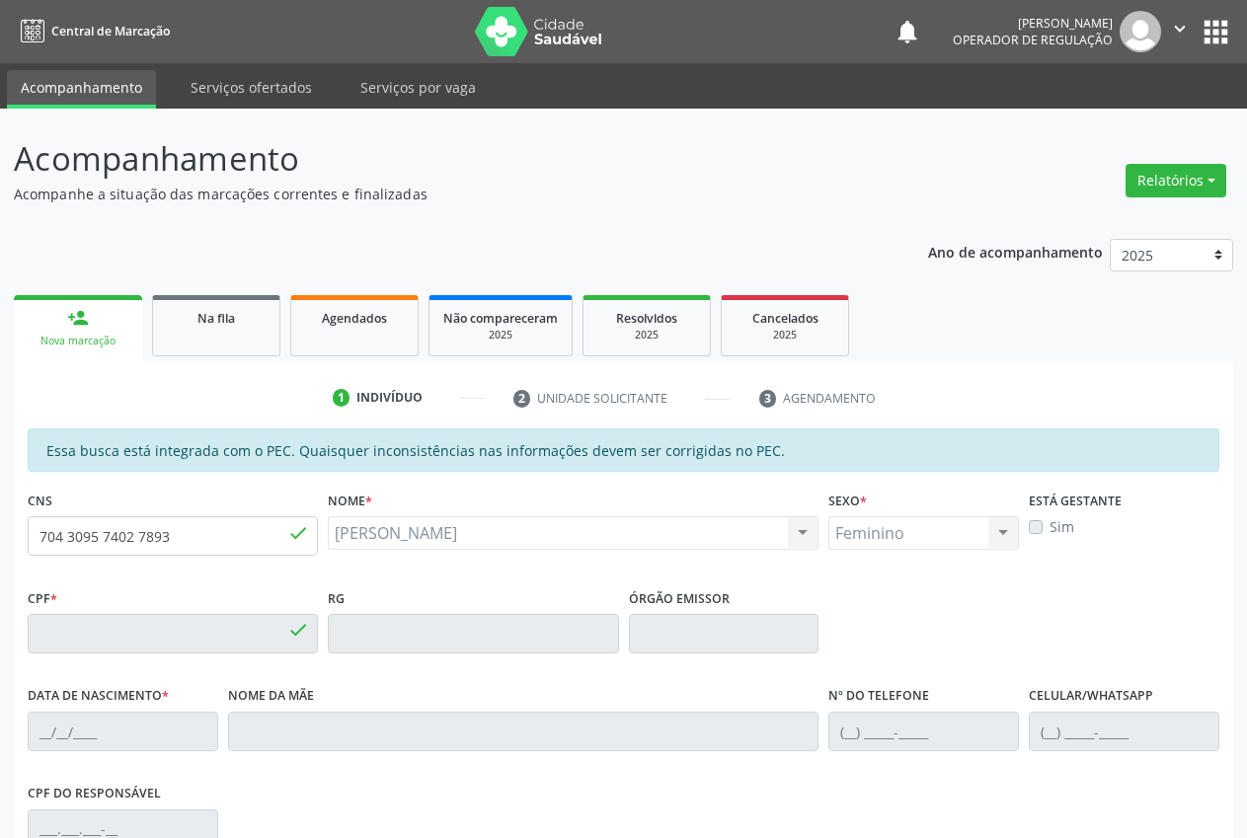
type input "058.558.034-06"
type input "[DATE]"
type input "[PERSON_NAME]"
type input "[PHONE_NUMBER]"
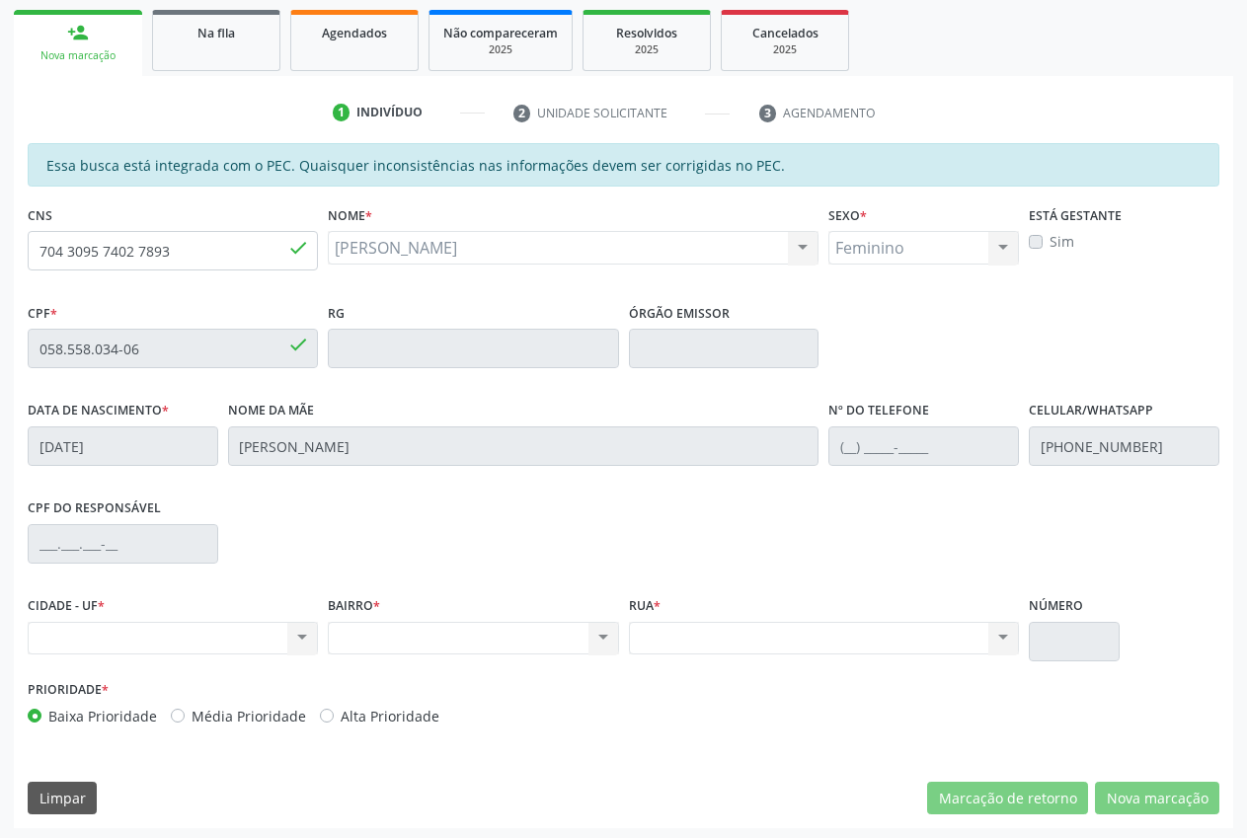
scroll to position [289, 0]
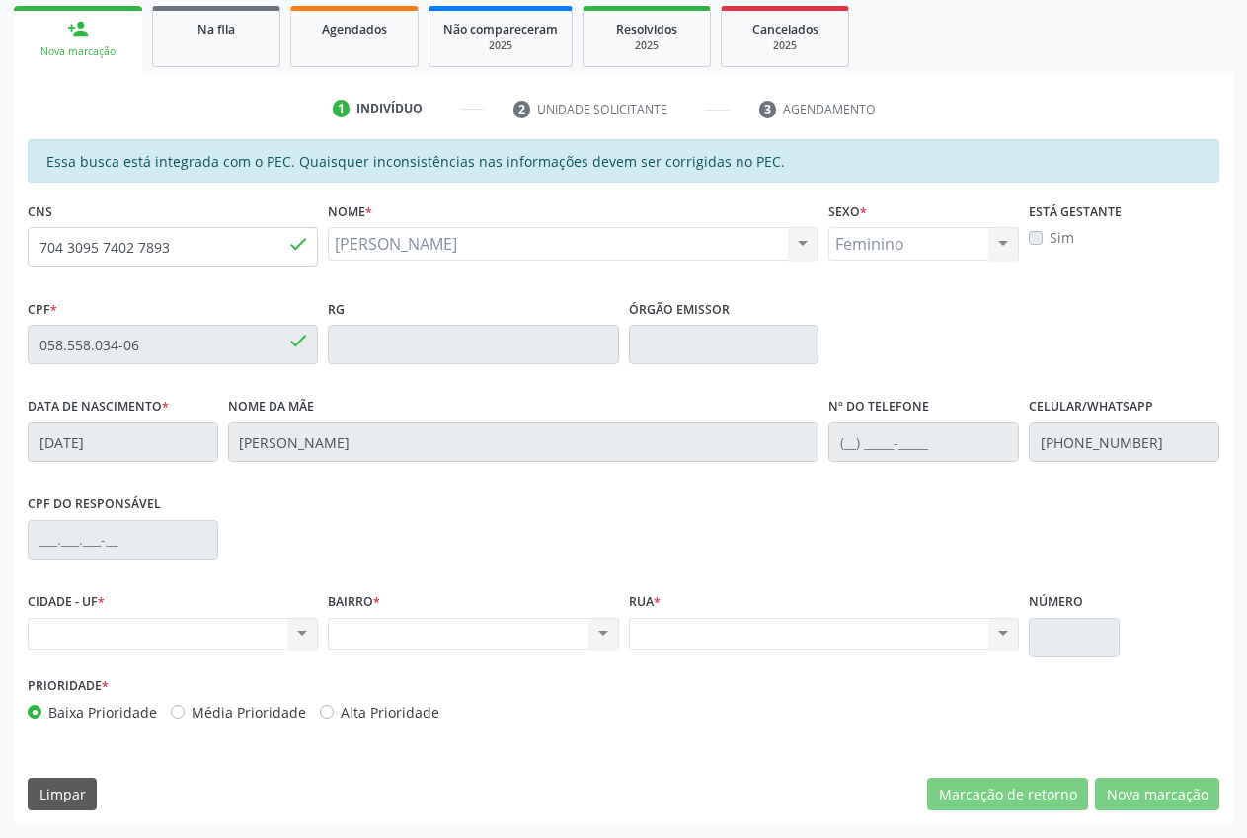
click at [260, 639] on div "Nenhum resultado encontrado para: " " Não há nenhuma opção para ser exibida." at bounding box center [173, 635] width 290 height 34
drag, startPoint x: 425, startPoint y: 635, endPoint x: 601, endPoint y: 635, distance: 175.7
click at [435, 635] on div "Nenhum resultado encontrado para: " " Não há nenhuma opção para ser exibida." at bounding box center [473, 635] width 290 height 34
drag, startPoint x: 727, startPoint y: 619, endPoint x: 926, endPoint y: 635, distance: 200.0
click at [731, 619] on div "Nenhum resultado encontrado para: " " Não há nenhuma opção para ser exibida." at bounding box center [824, 635] width 391 height 34
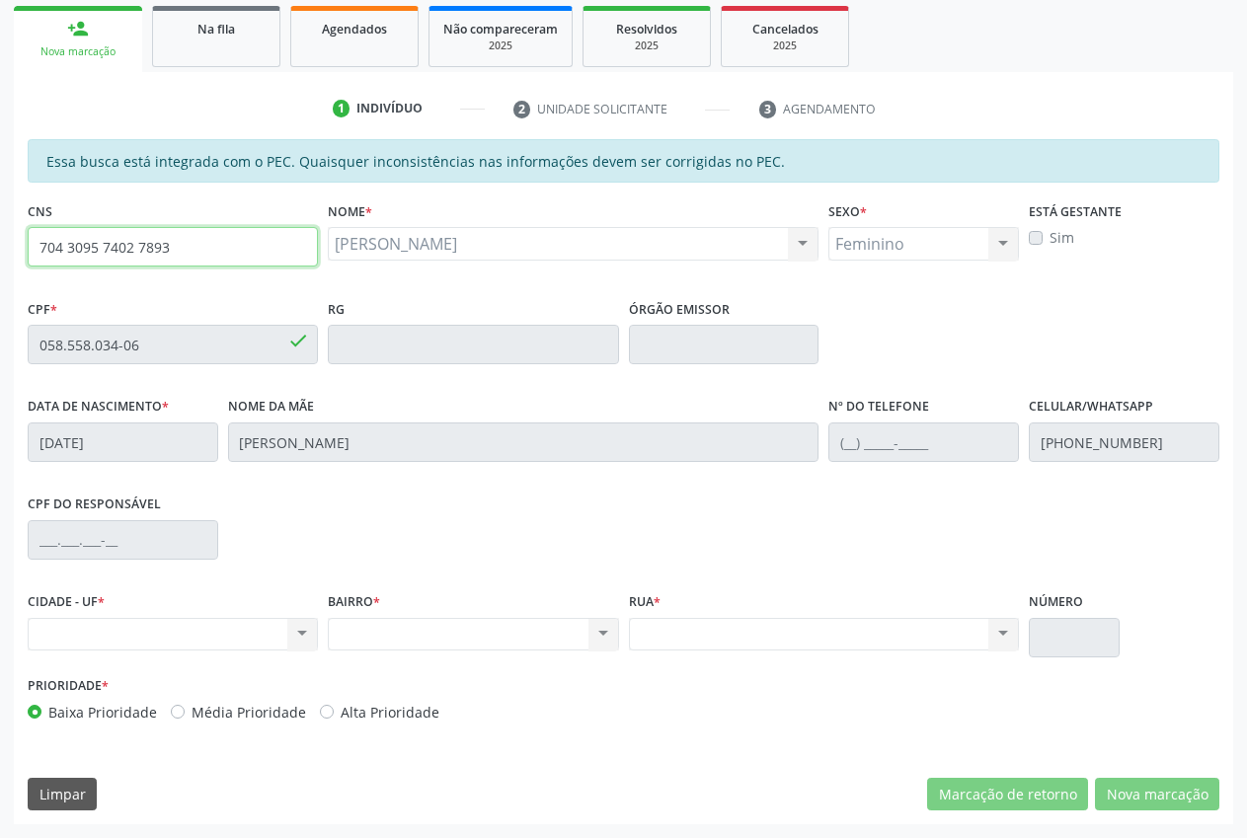
drag, startPoint x: 178, startPoint y: 254, endPoint x: 39, endPoint y: 256, distance: 138.2
click at [39, 256] on input "704 3095 7402 7893" at bounding box center [173, 246] width 290 height 39
